Goal: Task Accomplishment & Management: Manage account settings

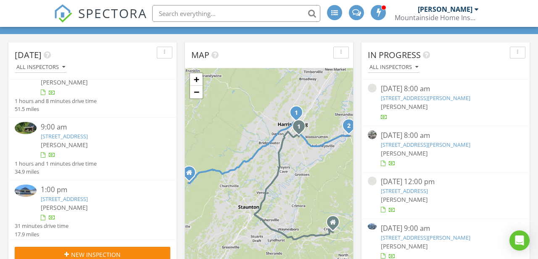
scroll to position [54, 0]
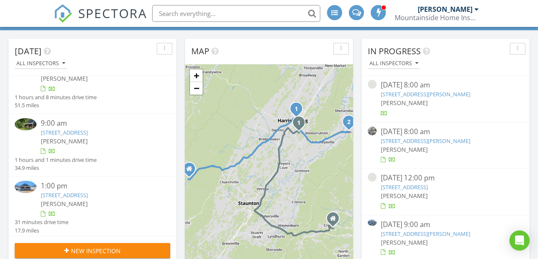
click at [24, 189] on img at bounding box center [26, 187] width 22 height 12
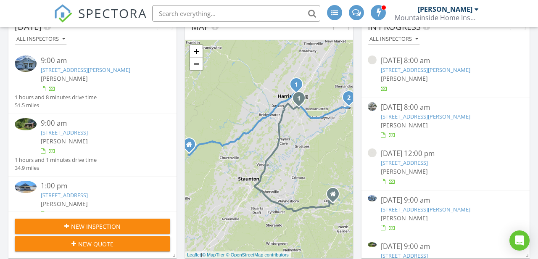
scroll to position [74, 0]
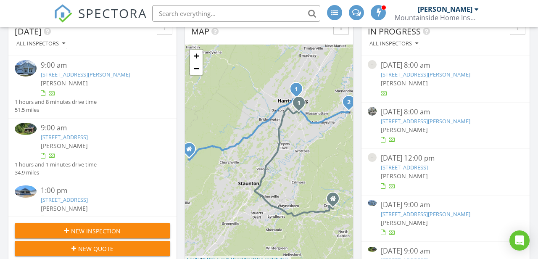
click at [79, 73] on link "[STREET_ADDRESS][PERSON_NAME]" at bounding box center [85, 75] width 89 height 8
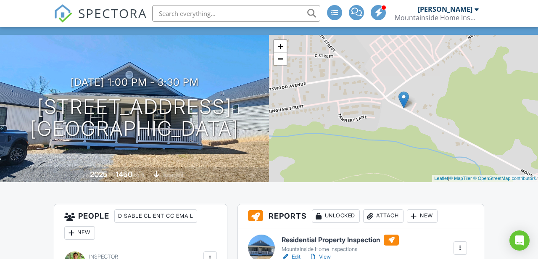
scroll to position [1, 0]
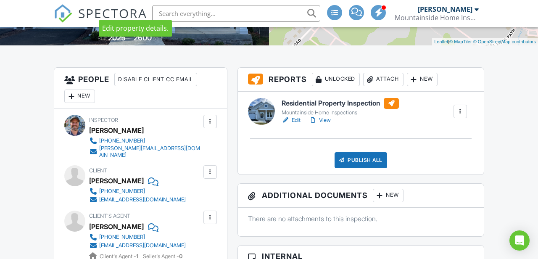
scroll to position [190, 0]
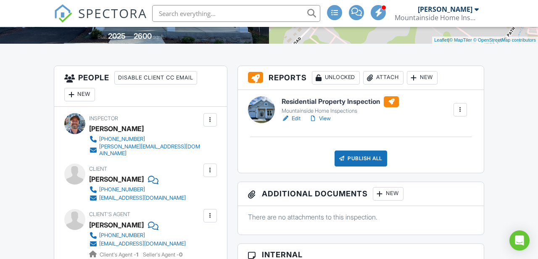
click at [295, 122] on link "Edit" at bounding box center [291, 118] width 19 height 8
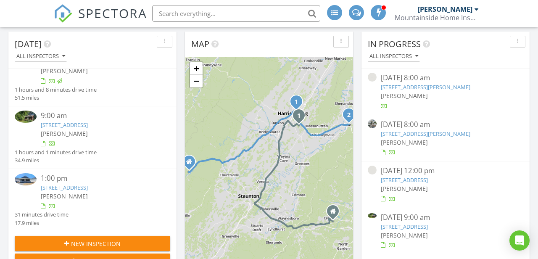
scroll to position [24, 0]
